Goal: Communication & Community: Answer question/provide support

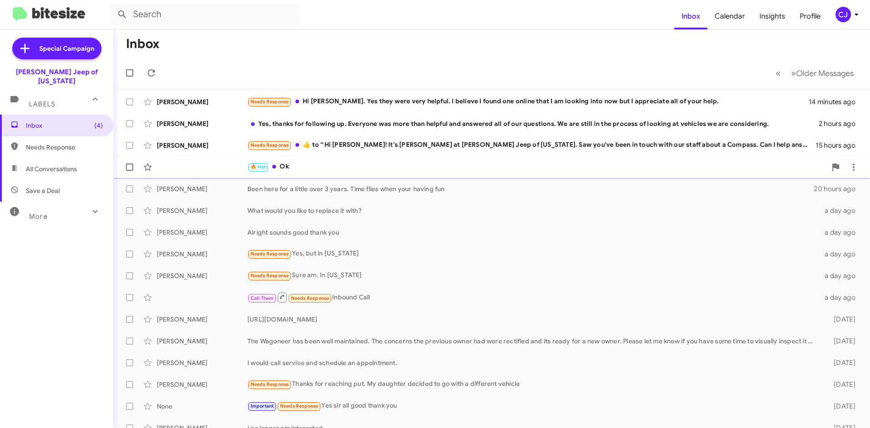
click at [328, 171] on div "🔥 Hot Ok" at bounding box center [536, 167] width 579 height 10
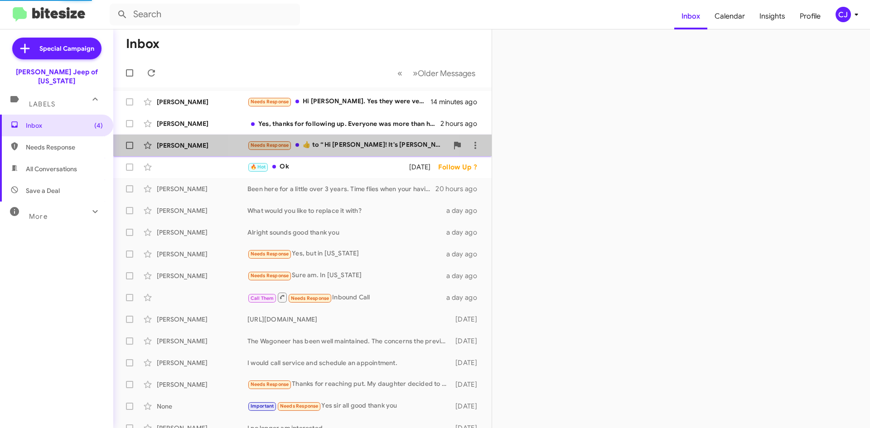
click at [351, 144] on div "Needs Response ​👍​ to “ Hi [PERSON_NAME]! It's [PERSON_NAME] at [PERSON_NAME] J…" at bounding box center [347, 145] width 201 height 10
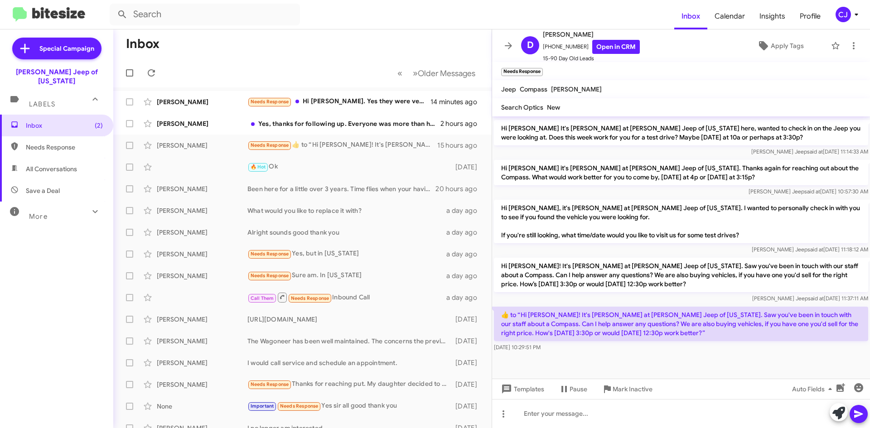
scroll to position [301, 0]
click at [612, 43] on link "Open in CRM" at bounding box center [616, 47] width 48 height 14
click at [368, 120] on div "Yes, thanks for following up. Everyone was more than helpful and answered all o…" at bounding box center [347, 123] width 201 height 9
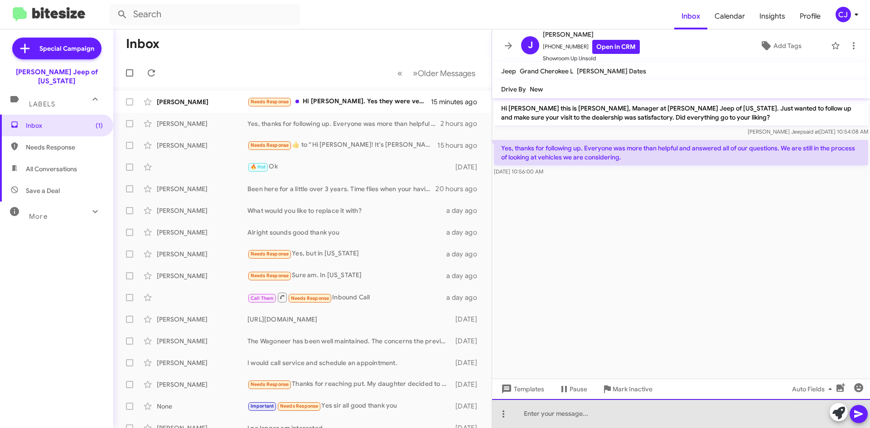
click at [545, 419] on div at bounding box center [681, 413] width 378 height 29
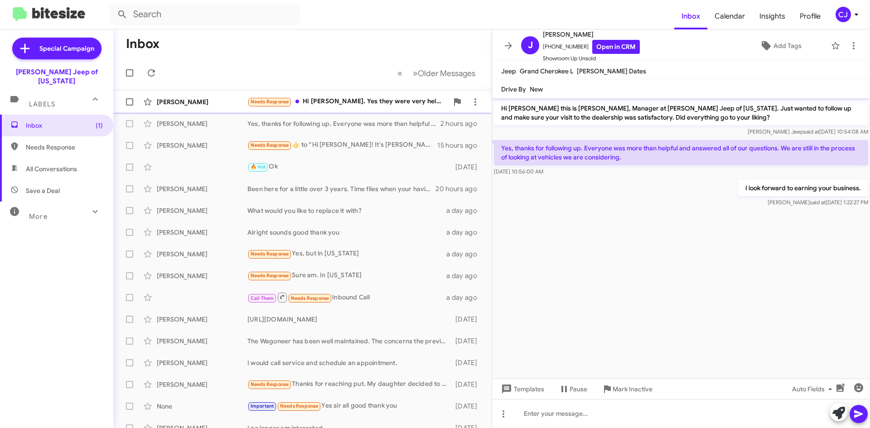
click at [356, 99] on div "Needs Response Hi [PERSON_NAME]. Yes they were very helpful. I believe I found …" at bounding box center [347, 101] width 201 height 10
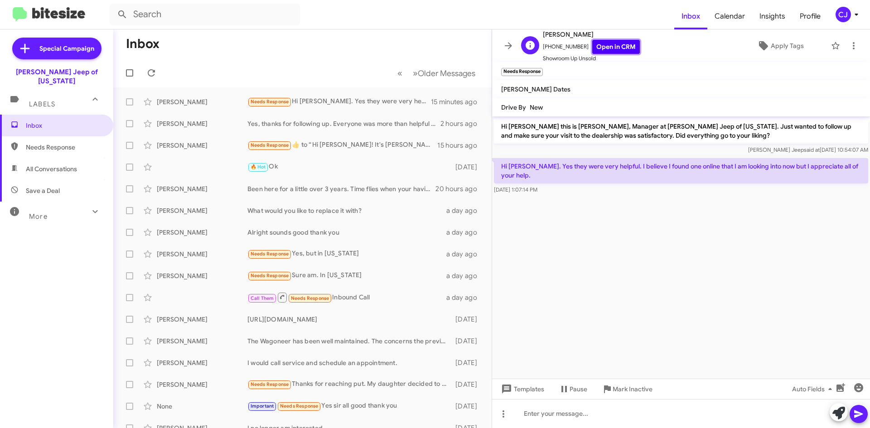
click at [617, 42] on link "Open in CRM" at bounding box center [616, 47] width 48 height 14
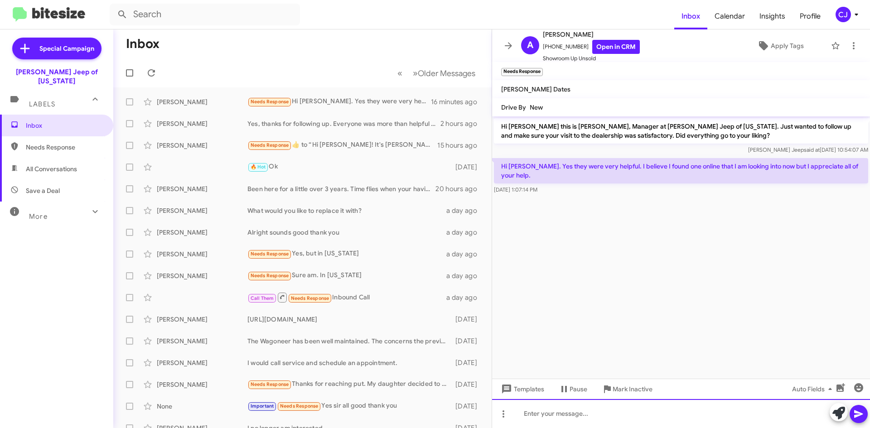
click at [538, 412] on div at bounding box center [681, 413] width 378 height 29
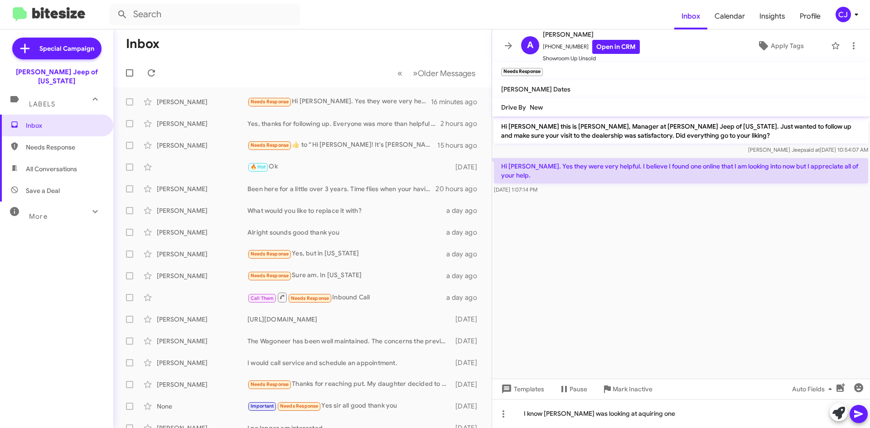
drag, startPoint x: 624, startPoint y: 415, endPoint x: 651, endPoint y: 213, distance: 203.4
click at [651, 213] on cdk-virtual-scroll-viewport "Hi [PERSON_NAME] this is [PERSON_NAME], Manager at [PERSON_NAME] Jeep of [US_ST…" at bounding box center [681, 247] width 378 height 262
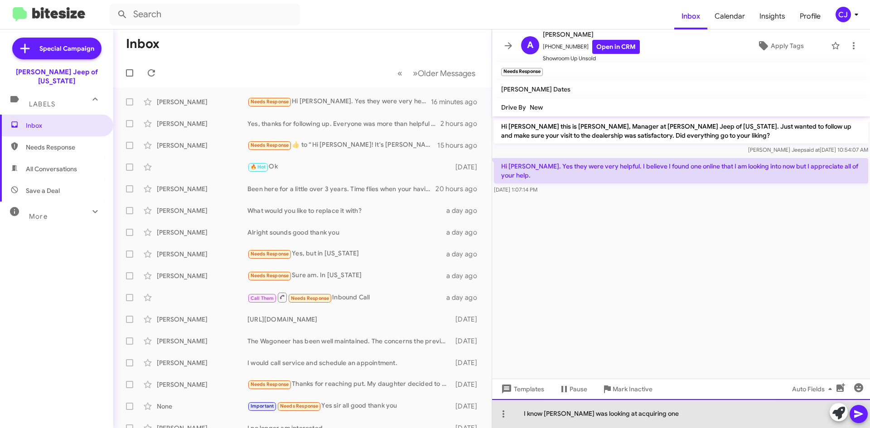
click at [650, 419] on div "I know [PERSON_NAME] was looking at acquiring one" at bounding box center [681, 413] width 378 height 29
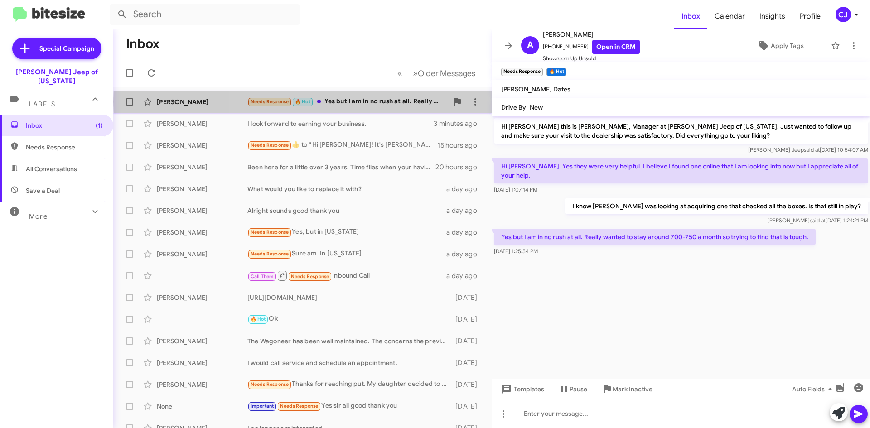
click at [384, 101] on div "Needs Response 🔥 Hot Yes but I am in no rush at all. Really wanted to stay arou…" at bounding box center [347, 101] width 201 height 10
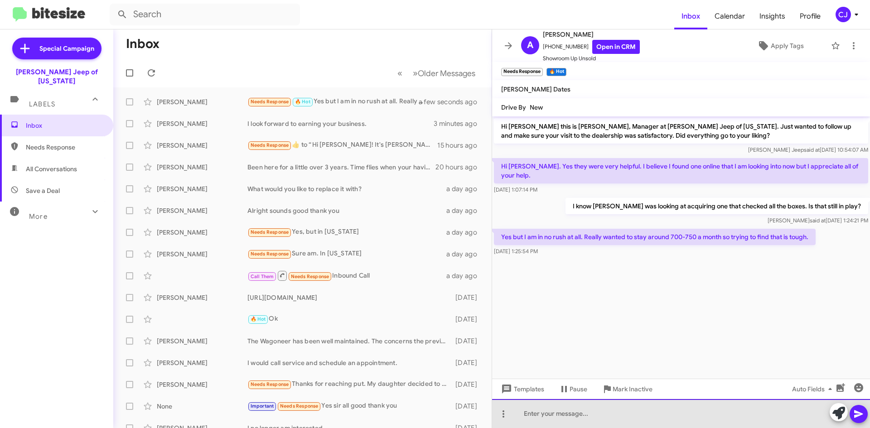
click at [537, 418] on div at bounding box center [681, 413] width 378 height 29
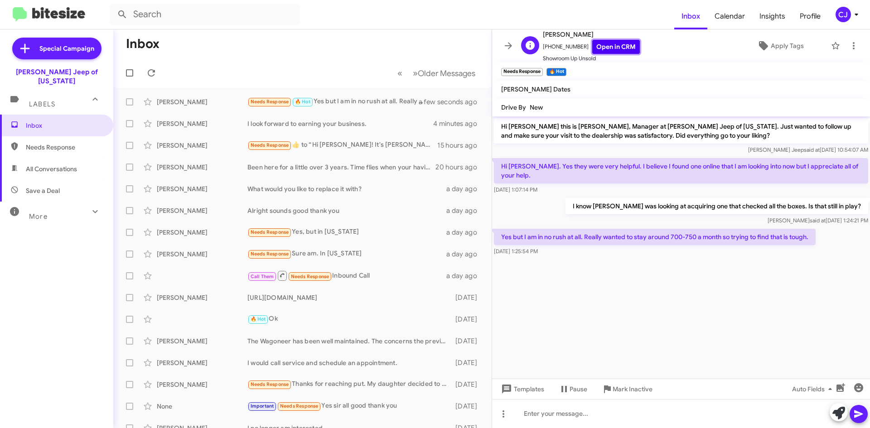
click at [606, 46] on link "Open in CRM" at bounding box center [616, 47] width 48 height 14
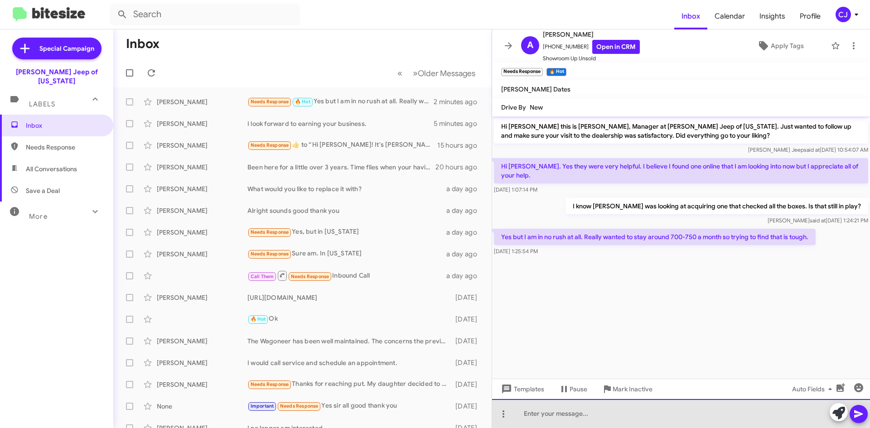
click at [547, 416] on div at bounding box center [681, 413] width 378 height 29
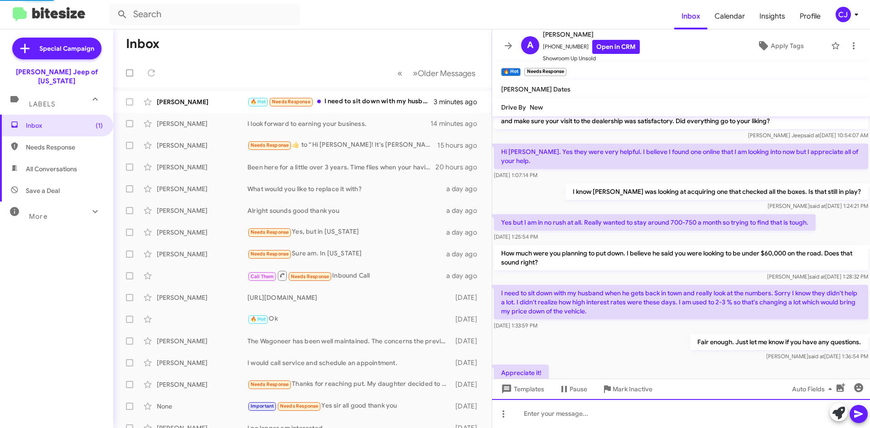
scroll to position [48, 0]
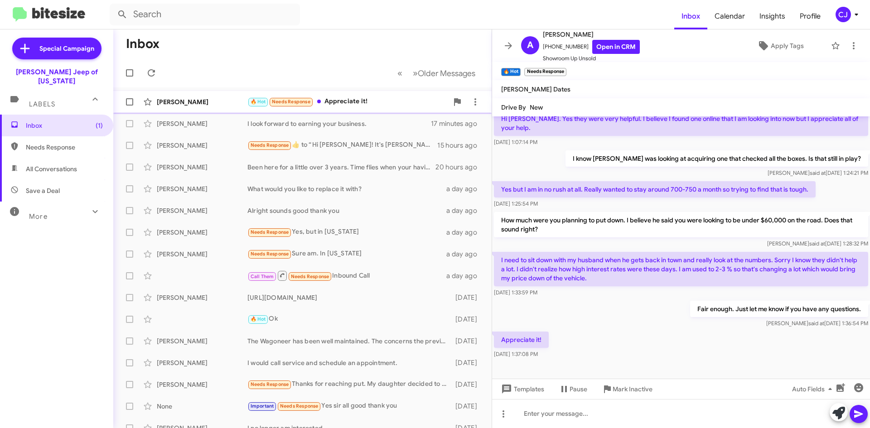
click at [363, 98] on div "🔥 Hot Needs Response Appreciate it!" at bounding box center [347, 101] width 201 height 10
